Goal: Find specific page/section: Find specific page/section

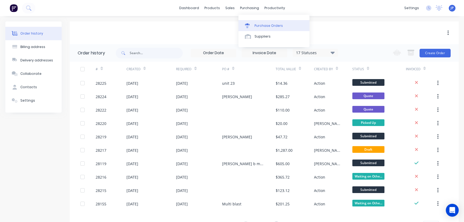
click at [260, 26] on div "Purchase Orders" at bounding box center [268, 25] width 28 height 5
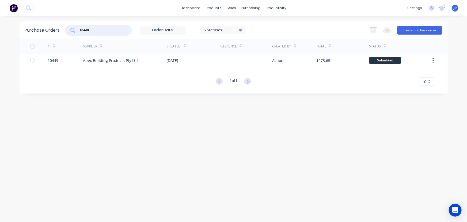
click at [93, 31] on input "10449" at bounding box center [101, 30] width 44 height 5
type input "10446"
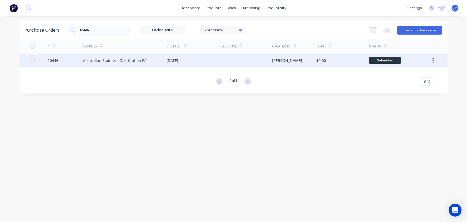
click at [100, 60] on div "Australian Stainless Distribution P/L" at bounding box center [115, 61] width 65 height 6
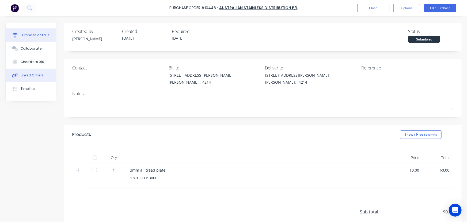
click at [41, 75] on div "Linked Orders" at bounding box center [32, 75] width 23 height 5
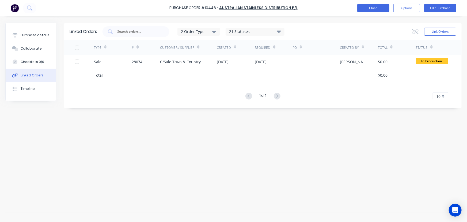
click at [373, 8] on button "Close" at bounding box center [373, 8] width 32 height 9
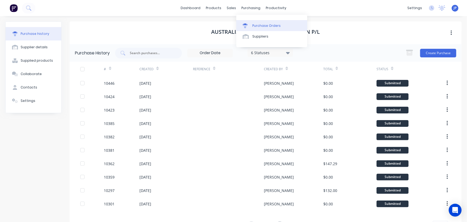
click at [260, 26] on div "Purchase Orders" at bounding box center [267, 25] width 28 height 5
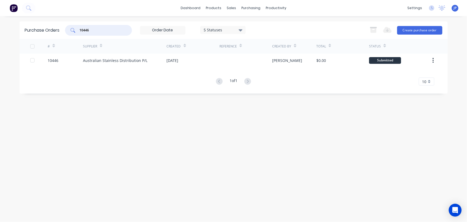
drag, startPoint x: 89, startPoint y: 29, endPoint x: 73, endPoint y: 28, distance: 16.1
click at [73, 28] on div "10446" at bounding box center [98, 30] width 67 height 11
type input "10457"
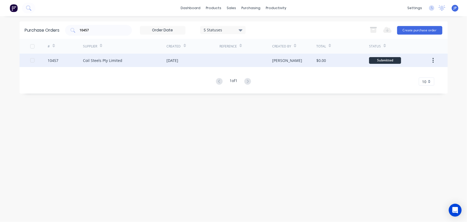
click at [97, 60] on div "Coil Steels Pty Limited" at bounding box center [102, 61] width 39 height 6
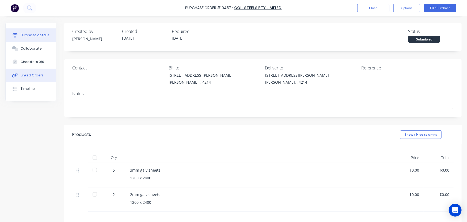
click at [45, 75] on button "Linked Orders" at bounding box center [31, 75] width 50 height 13
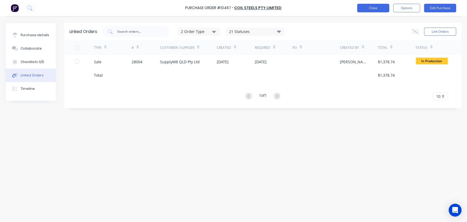
click at [368, 9] on button "Close" at bounding box center [373, 8] width 32 height 9
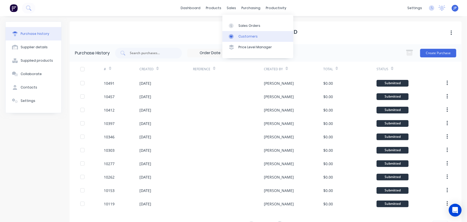
click at [239, 35] on div "Customers" at bounding box center [248, 36] width 19 height 5
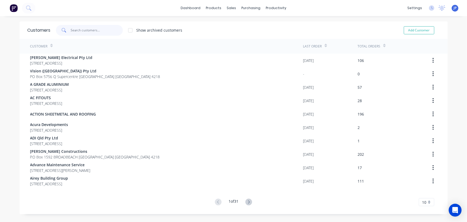
click at [84, 29] on input "text" at bounding box center [97, 30] width 52 height 11
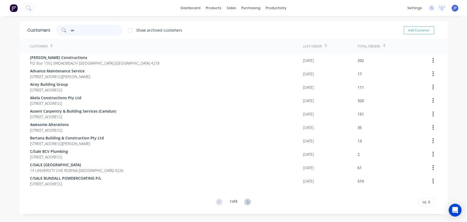
type input "v"
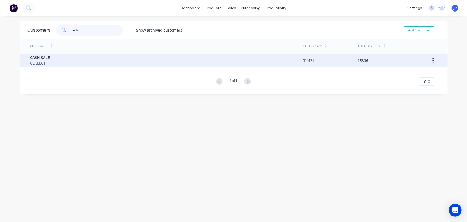
type input "cash"
click at [52, 58] on div "CASH SALE COLLECT" at bounding box center [166, 60] width 273 height 13
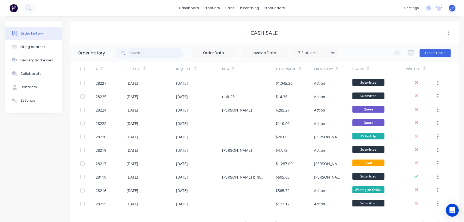
click at [135, 57] on input "text" at bounding box center [156, 53] width 53 height 11
type input "verve"
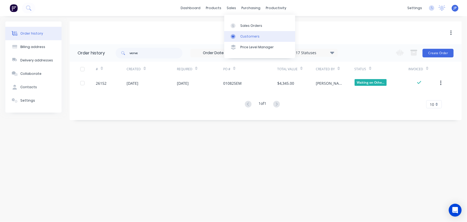
click at [245, 35] on div "Customers" at bounding box center [249, 36] width 19 height 5
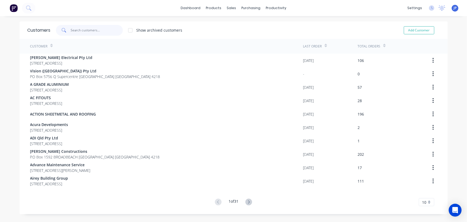
click at [95, 30] on input "text" at bounding box center [97, 30] width 52 height 11
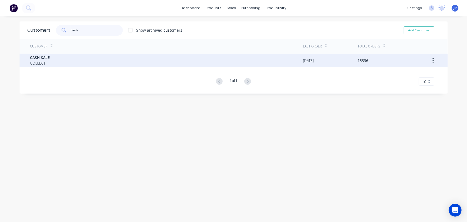
type input "cash"
click at [32, 64] on span "COLLECT" at bounding box center [40, 63] width 20 height 6
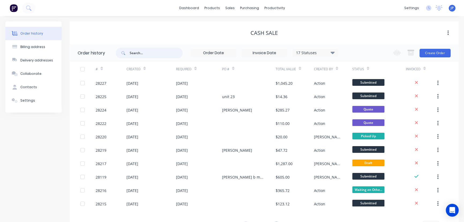
click at [133, 53] on input "text" at bounding box center [156, 53] width 53 height 11
type input "28029"
